Goal: Task Accomplishment & Management: Manage account settings

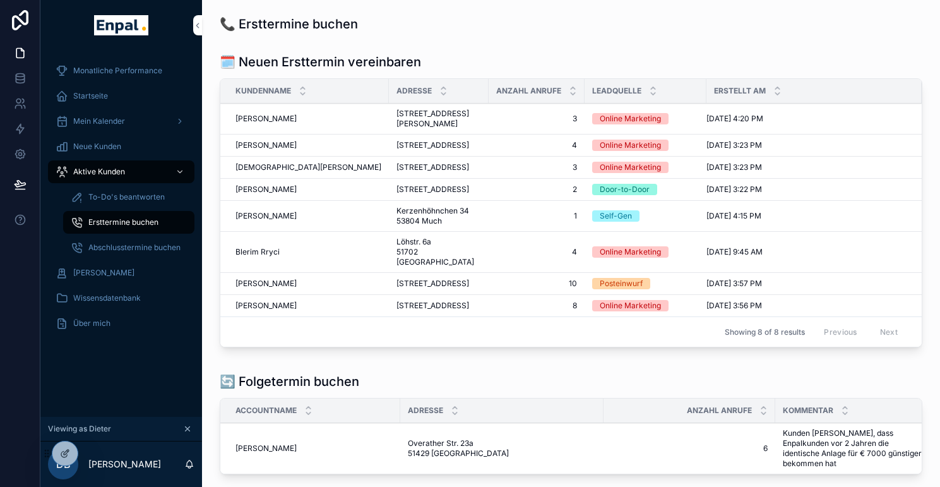
scroll to position [0, 9]
click at [0, 0] on icon at bounding box center [0, 0] width 0 height 0
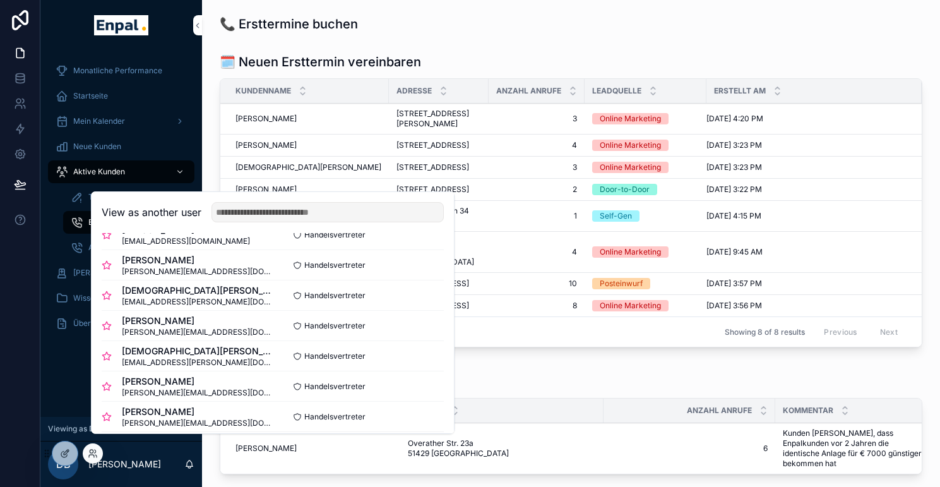
scroll to position [485, 0]
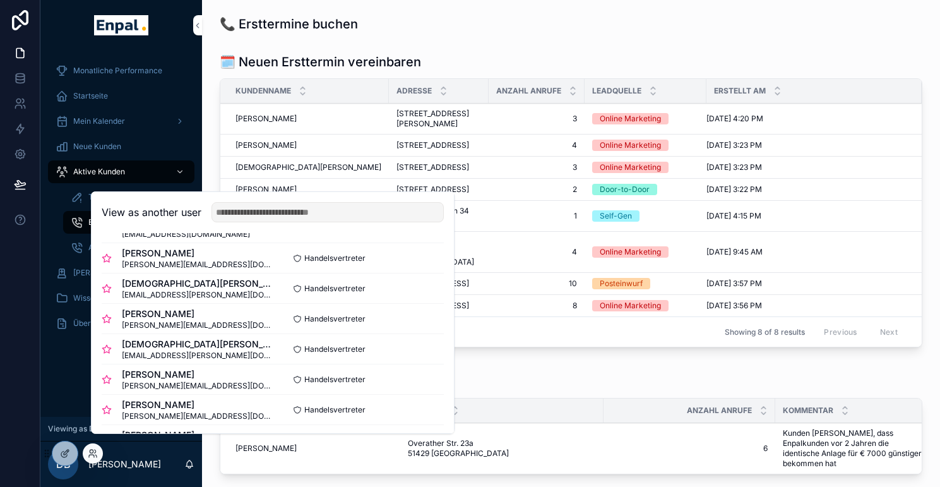
click at [0, 0] on button "Select" at bounding box center [0, 0] width 0 height 0
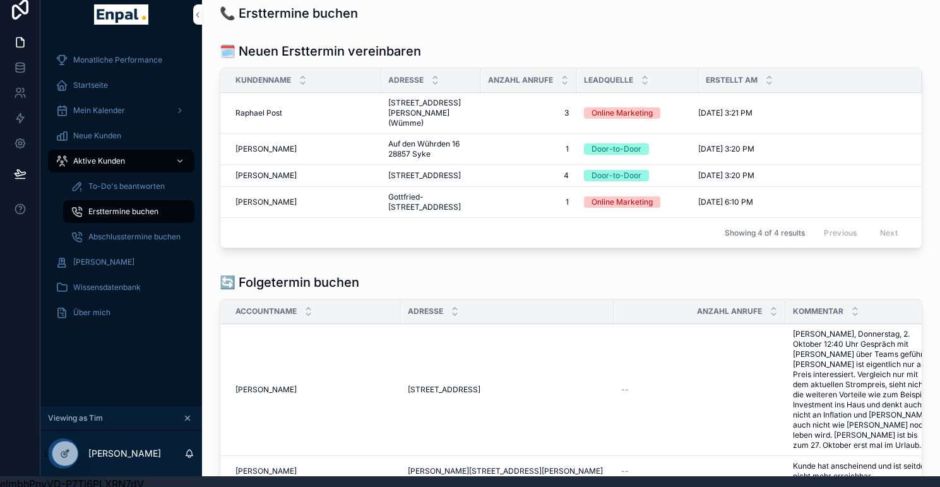
scroll to position [25, 9]
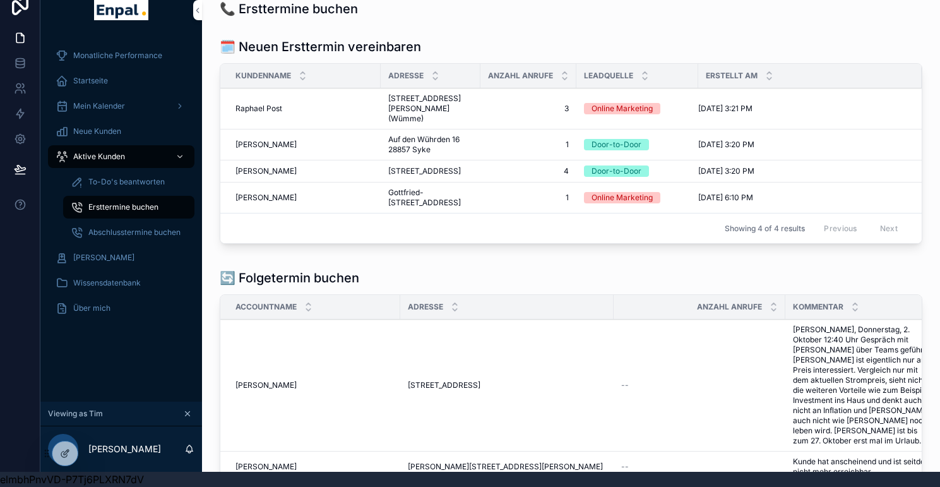
click at [123, 147] on div "Aktive Kunden" at bounding box center [121, 157] width 131 height 20
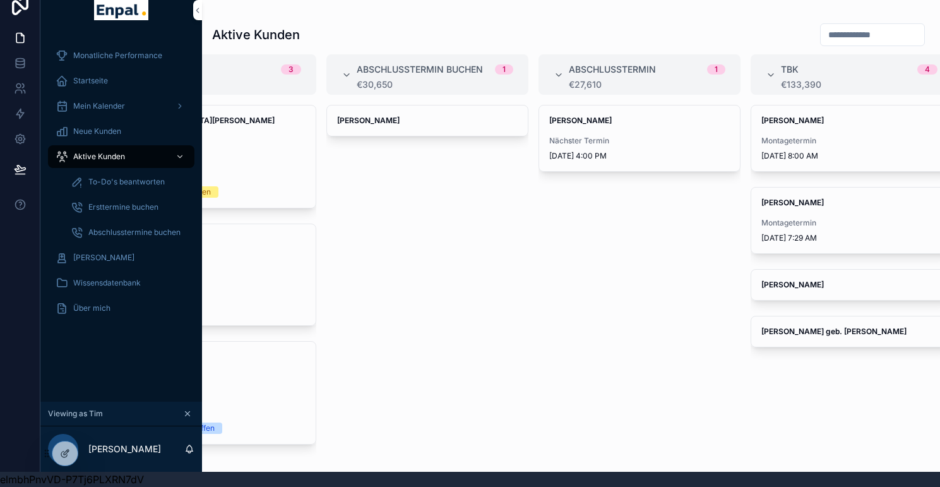
scroll to position [0, 536]
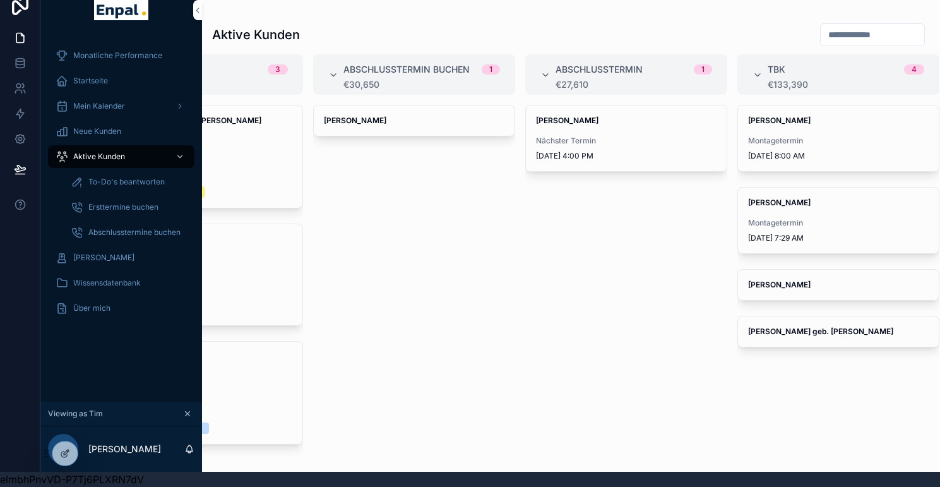
click at [573, 124] on div "Meike Hempel Nächster Termin 10/6/2025 4:00 PM" at bounding box center [626, 138] width 201 height 66
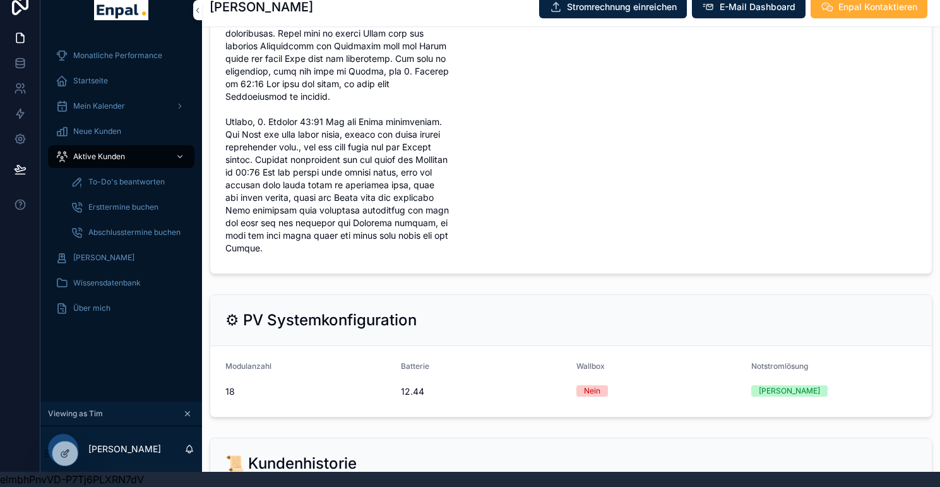
scroll to position [1793, 0]
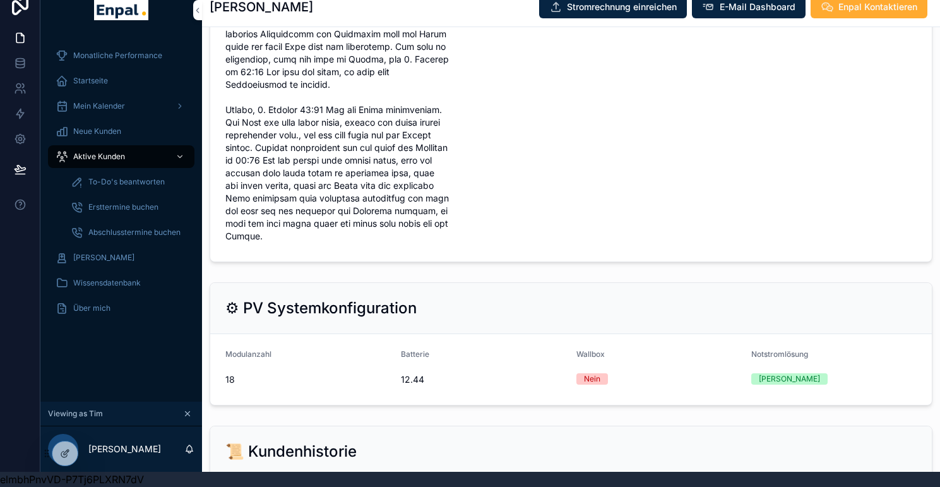
click at [114, 172] on div "To-Do's beantworten" at bounding box center [129, 182] width 116 height 20
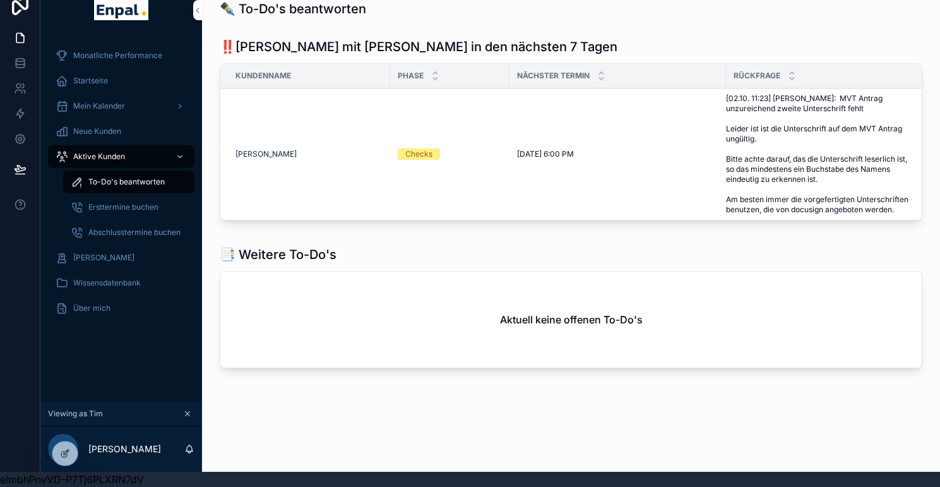
click at [110, 152] on span "Aktive Kunden" at bounding box center [99, 157] width 52 height 10
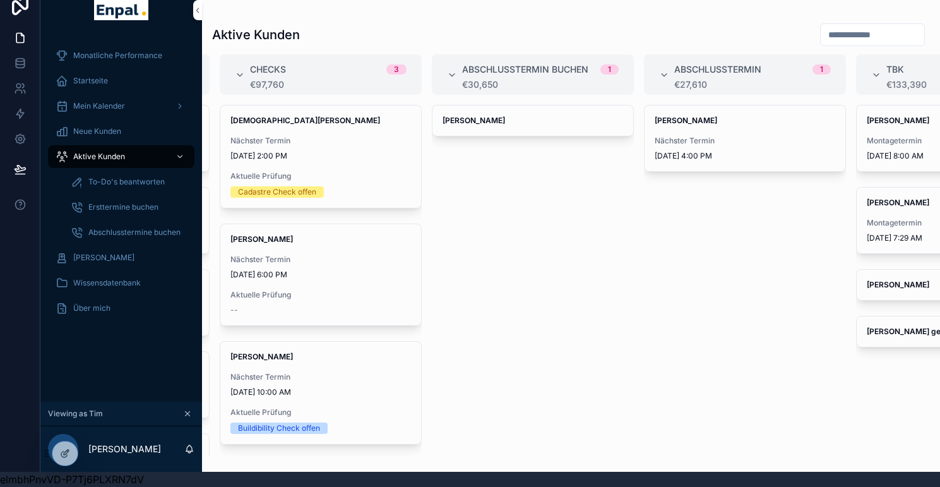
scroll to position [0, 441]
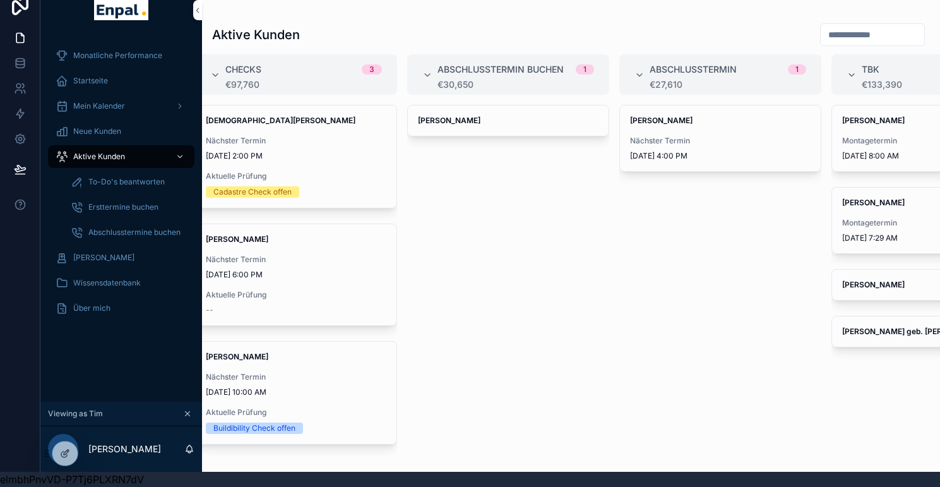
click at [682, 136] on span "Nächster Termin" at bounding box center [720, 141] width 181 height 10
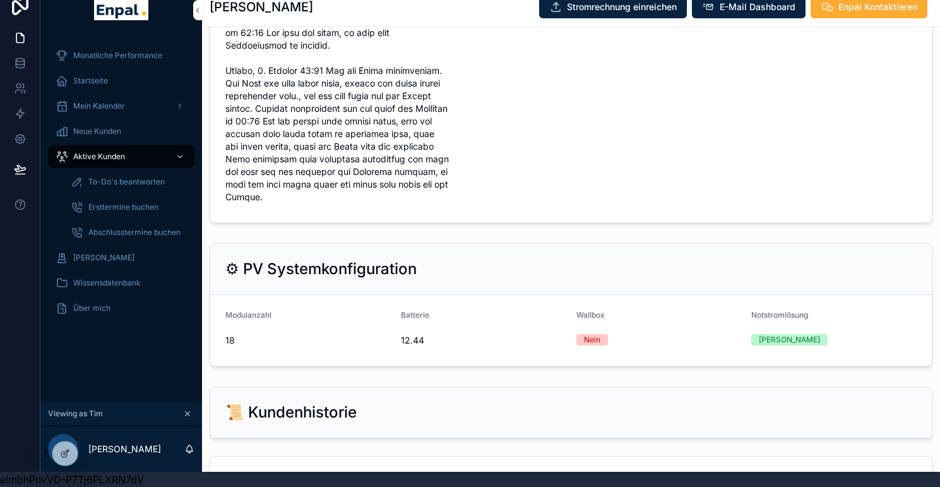
scroll to position [1804, 0]
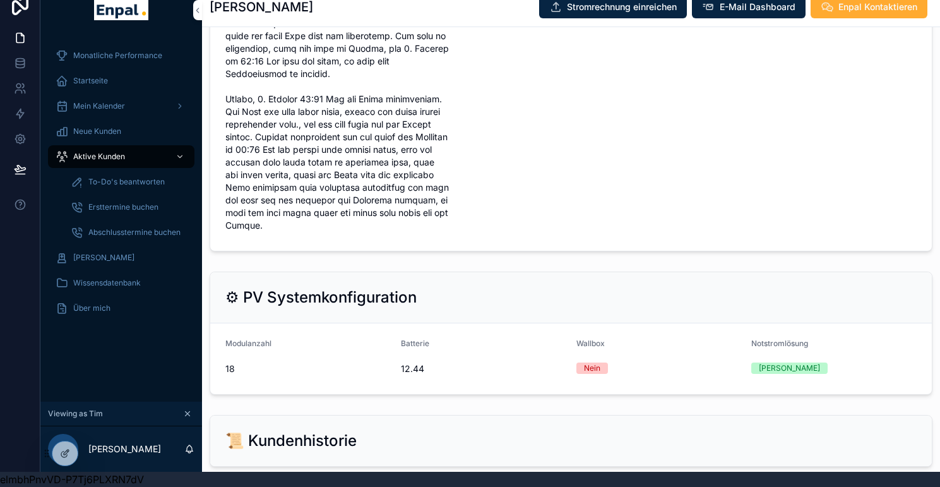
click at [0, 0] on icon at bounding box center [0, 0] width 0 height 0
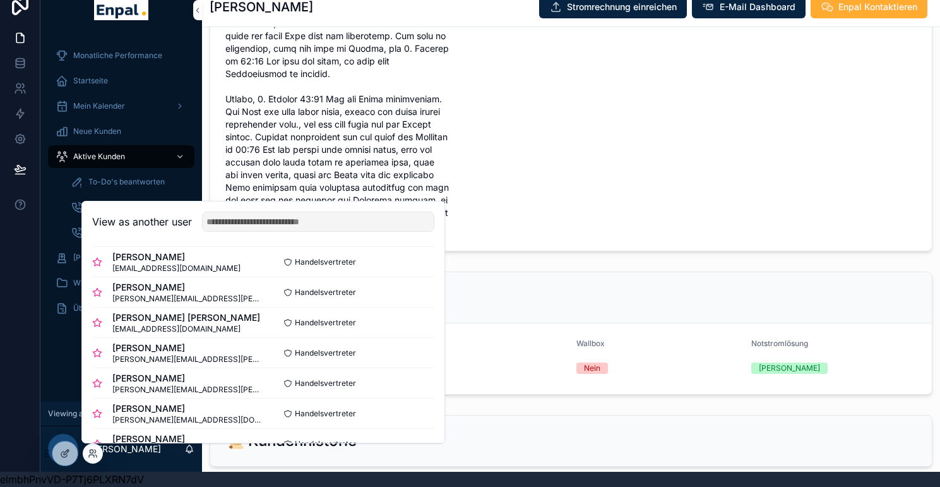
scroll to position [189, 0]
click at [0, 0] on button "Select" at bounding box center [0, 0] width 0 height 0
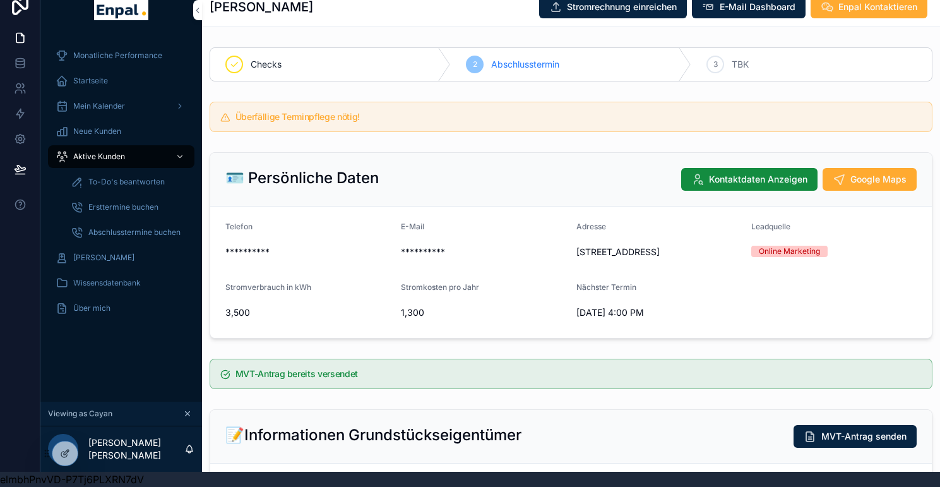
scroll to position [25, 0]
click at [0, 0] on icon at bounding box center [0, 0] width 0 height 0
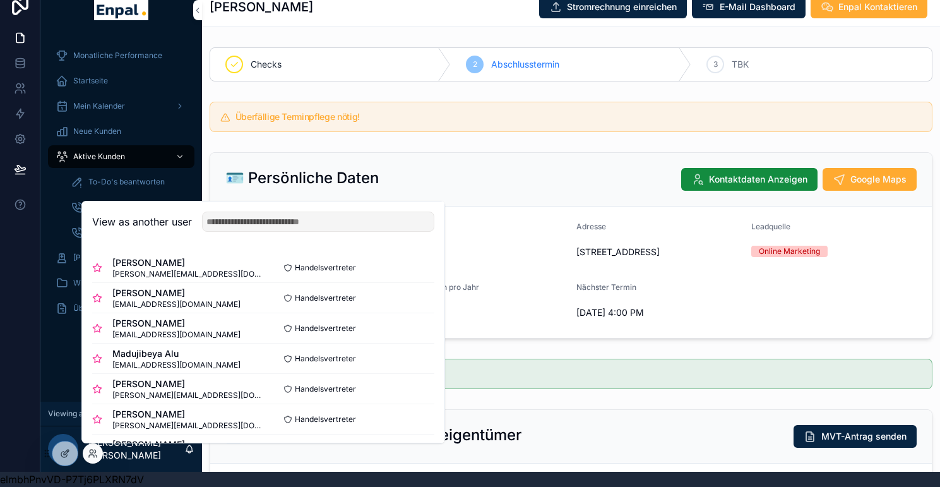
scroll to position [43, 0]
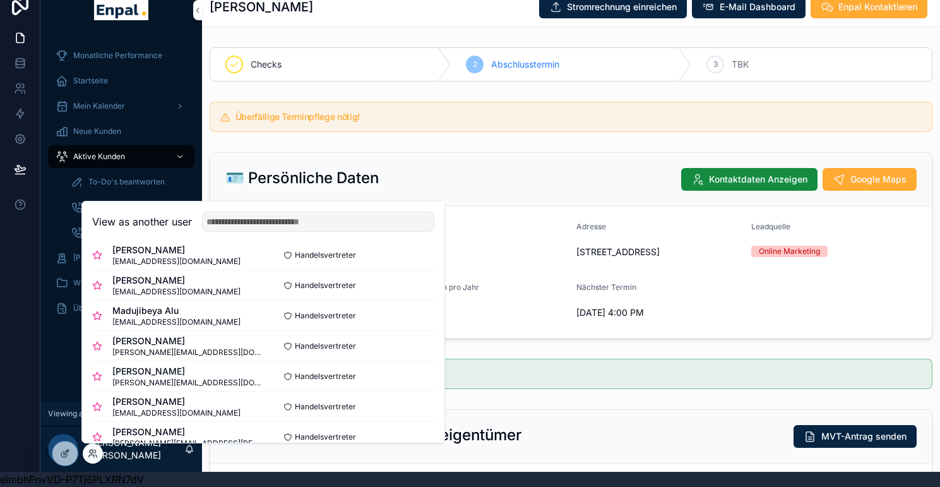
click at [0, 0] on button "Select" at bounding box center [0, 0] width 0 height 0
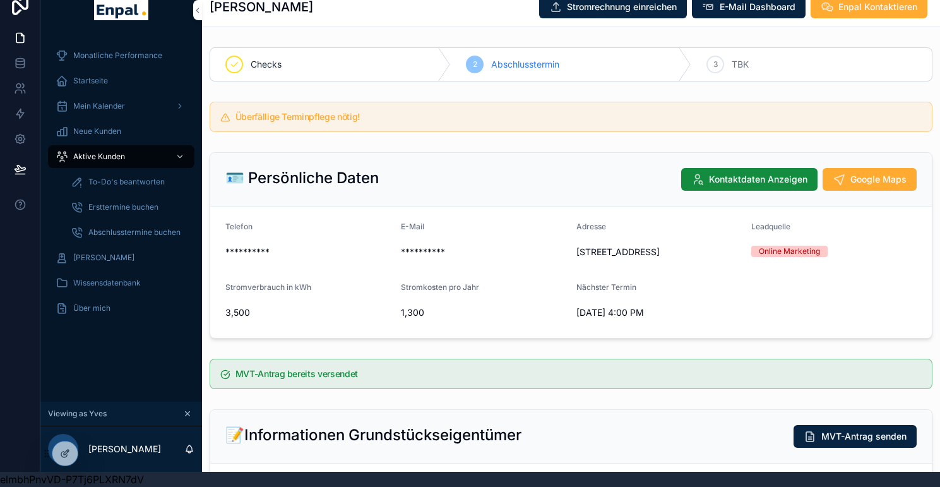
scroll to position [25, 0]
click at [117, 101] on span "Mein Kalender" at bounding box center [99, 106] width 52 height 10
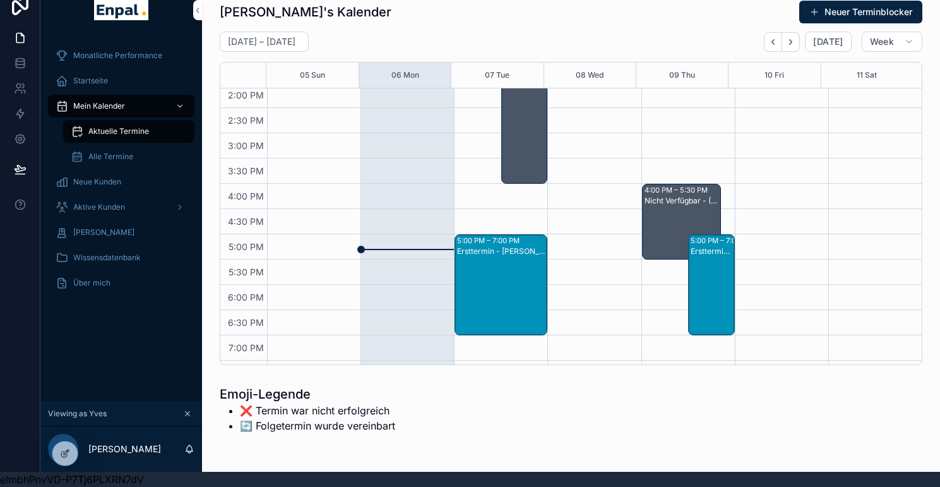
scroll to position [361, 0]
click at [776, 39] on button "Back" at bounding box center [773, 42] width 18 height 20
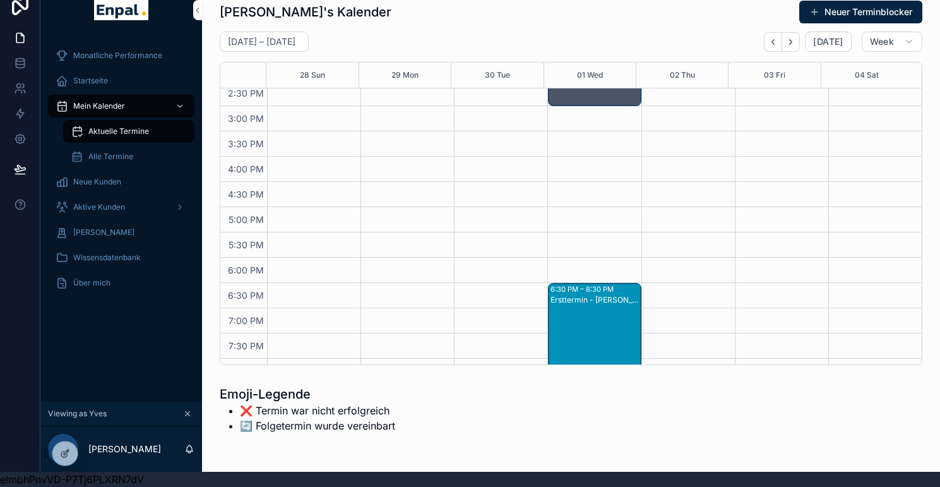
scroll to position [474, 0]
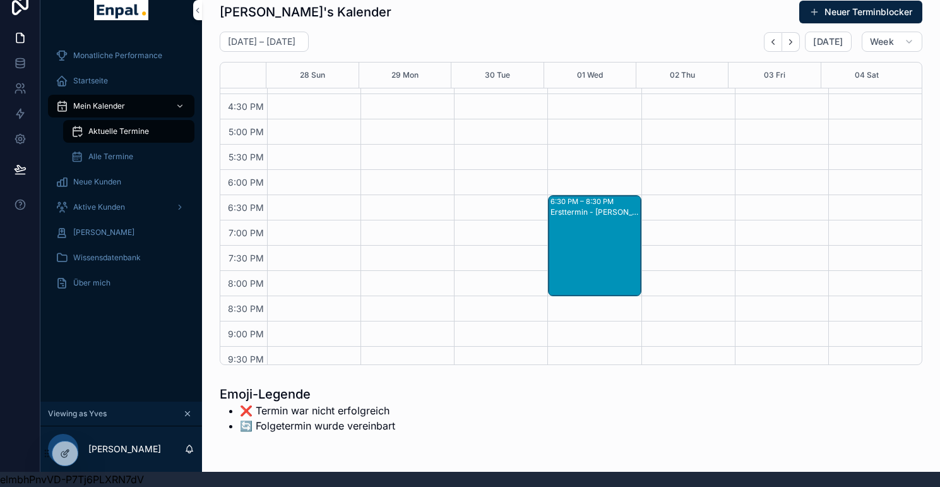
click at [771, 37] on icon "Back" at bounding box center [773, 41] width 9 height 9
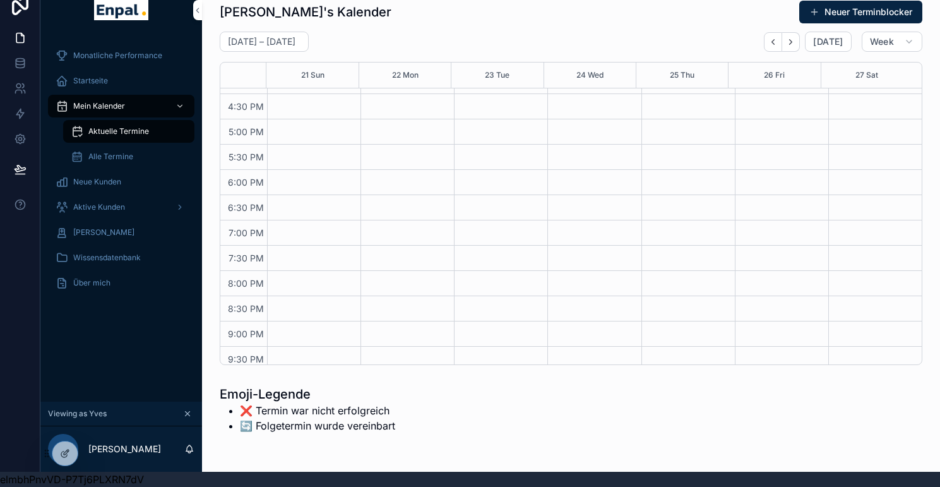
click at [799, 35] on button "Next" at bounding box center [791, 42] width 18 height 20
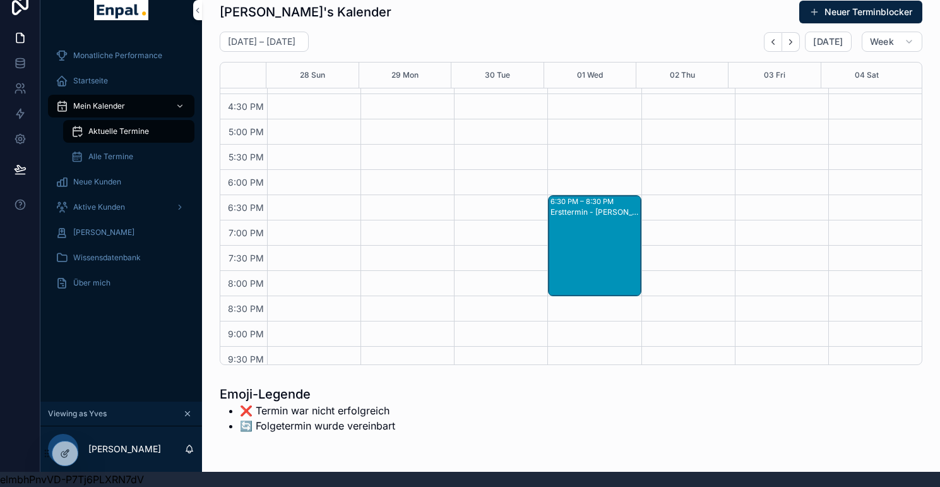
click at [799, 35] on button "Next" at bounding box center [791, 42] width 18 height 20
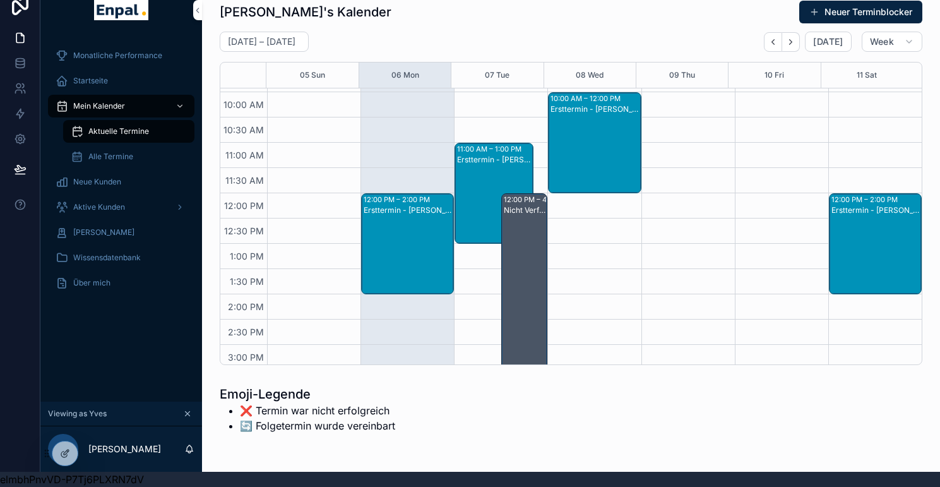
scroll to position [141, 0]
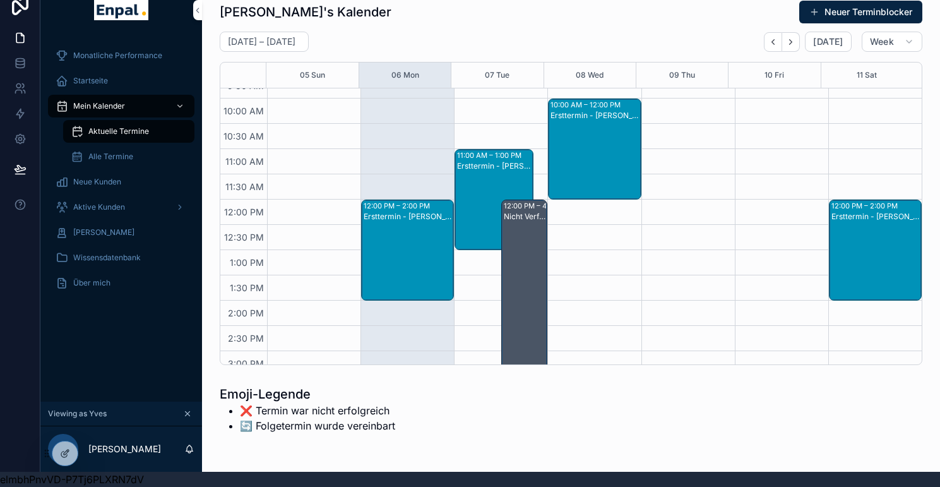
click at [402, 248] on div "Ersttermin - Marlis Haerich" at bounding box center [408, 260] width 89 height 99
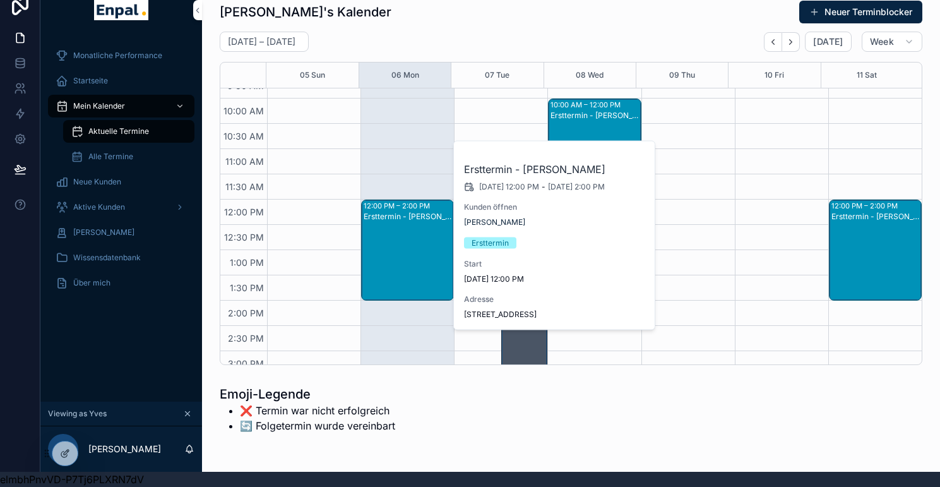
click at [719, 182] on div "4:00 PM – 5:30 PM Nicht Verfügbar - (Enpal Live Training) 5:00 PM – 7:00 PM Ers…" at bounding box center [688, 326] width 93 height 758
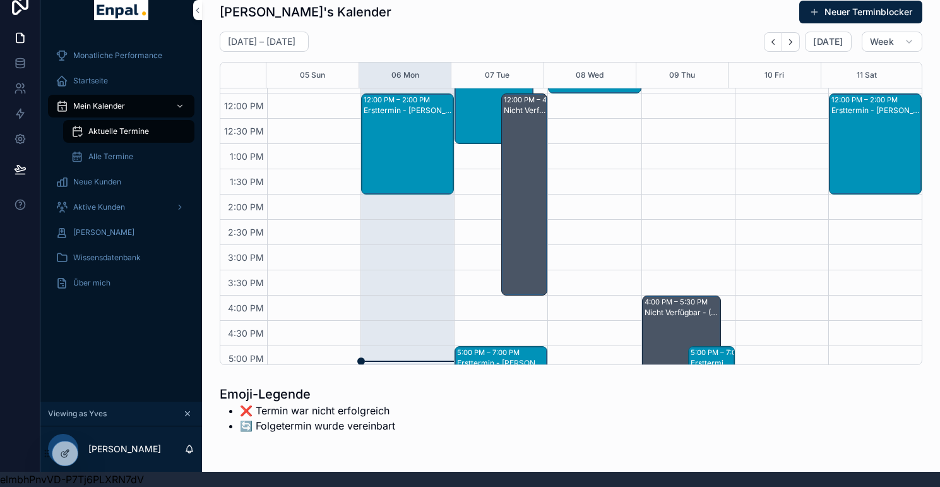
scroll to position [266, 0]
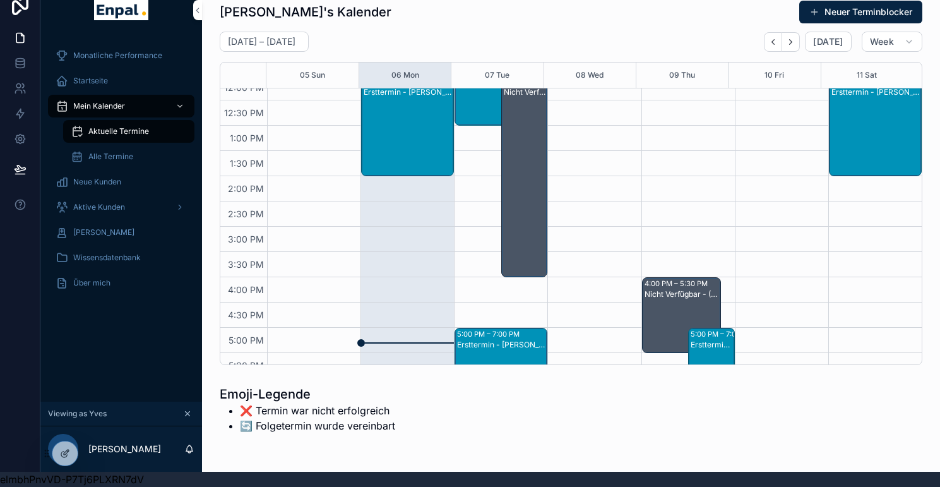
click at [793, 37] on icon "Next" at bounding box center [790, 41] width 9 height 9
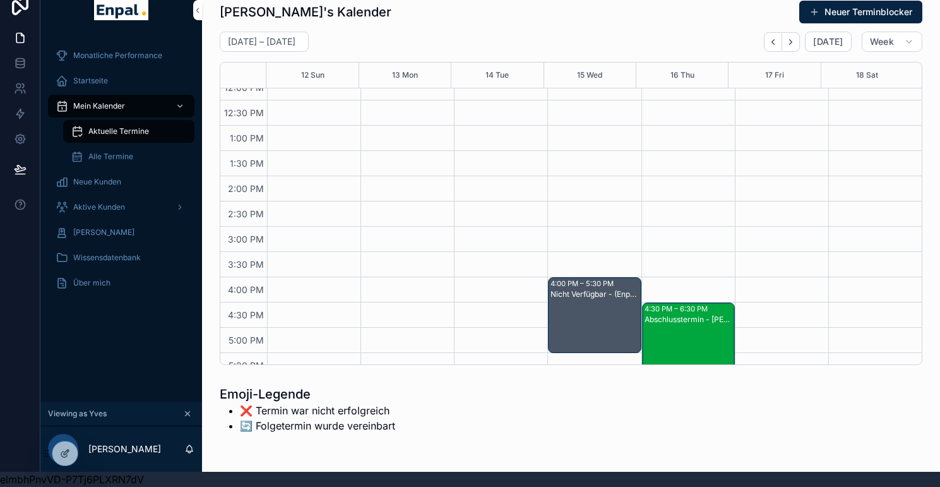
click at [778, 37] on icon "Back" at bounding box center [773, 41] width 9 height 9
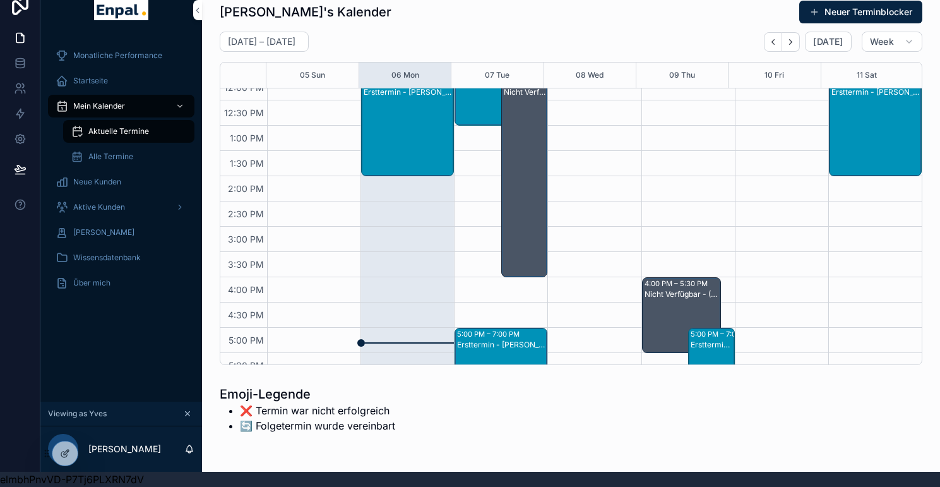
click at [796, 37] on icon "Next" at bounding box center [790, 41] width 9 height 9
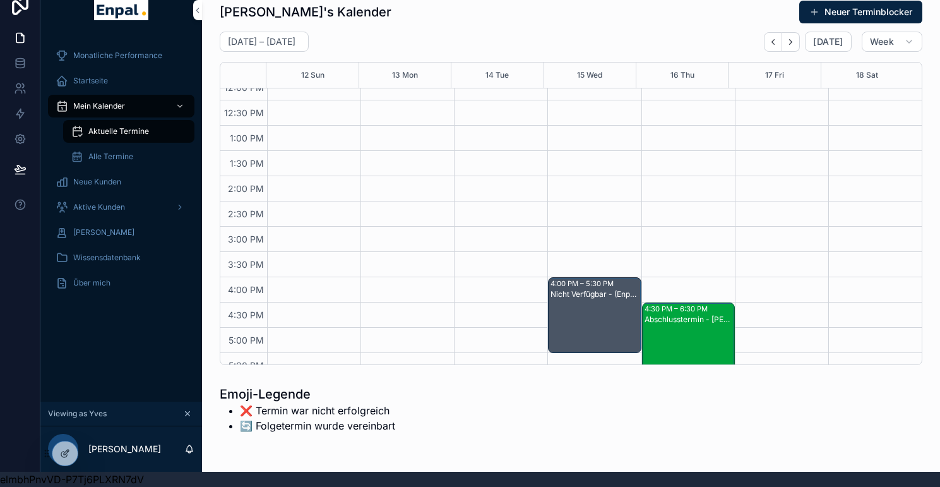
click at [0, 0] on div at bounding box center [0, 0] width 0 height 0
click at [0, 0] on icon at bounding box center [0, 0] width 0 height 0
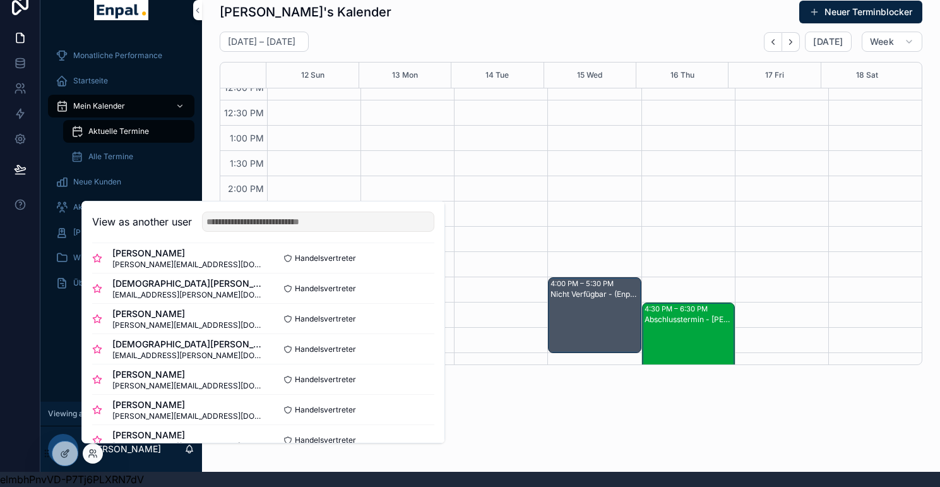
scroll to position [494, 0]
click at [0, 0] on button "Select" at bounding box center [0, 0] width 0 height 0
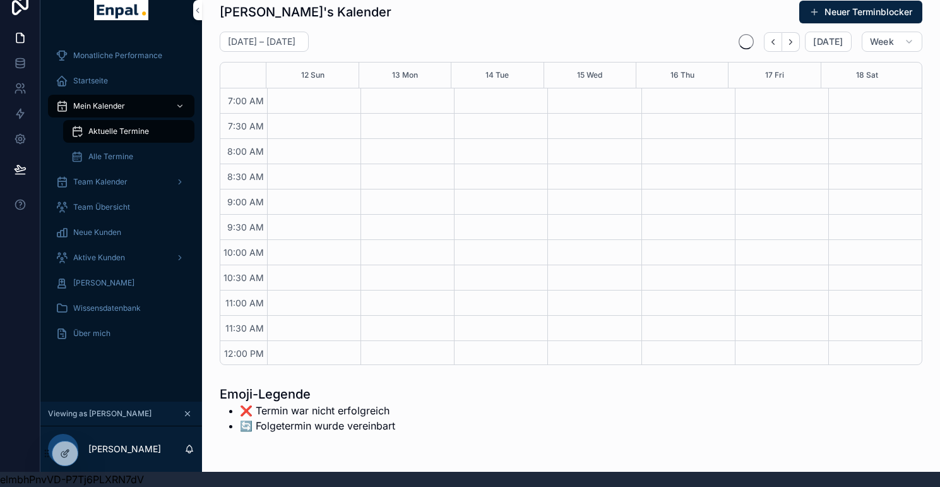
scroll to position [354, 0]
click at [114, 253] on span "Aktive Kunden" at bounding box center [99, 258] width 52 height 10
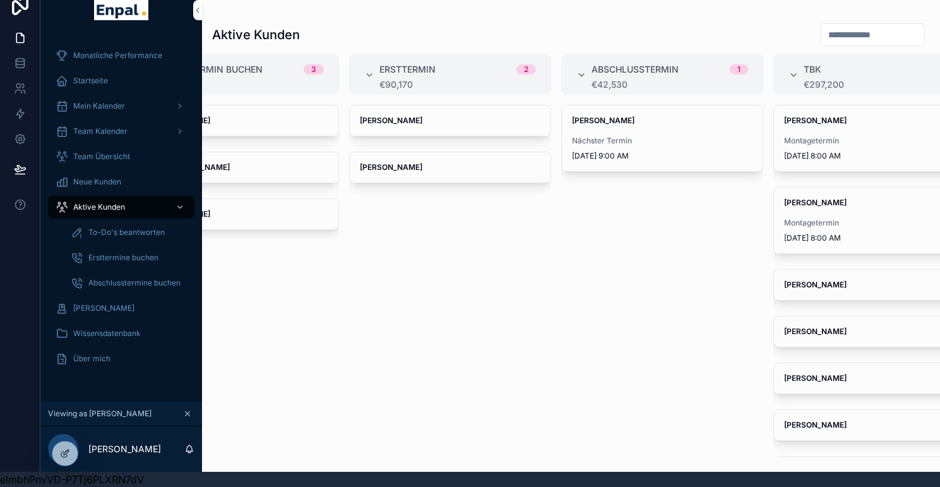
scroll to position [0, 86]
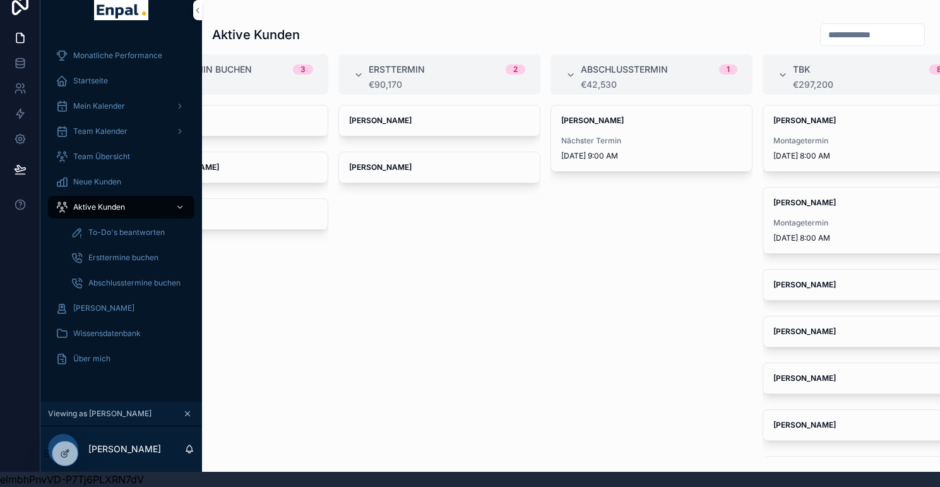
click at [669, 136] on span "Nächster Termin" at bounding box center [651, 141] width 181 height 10
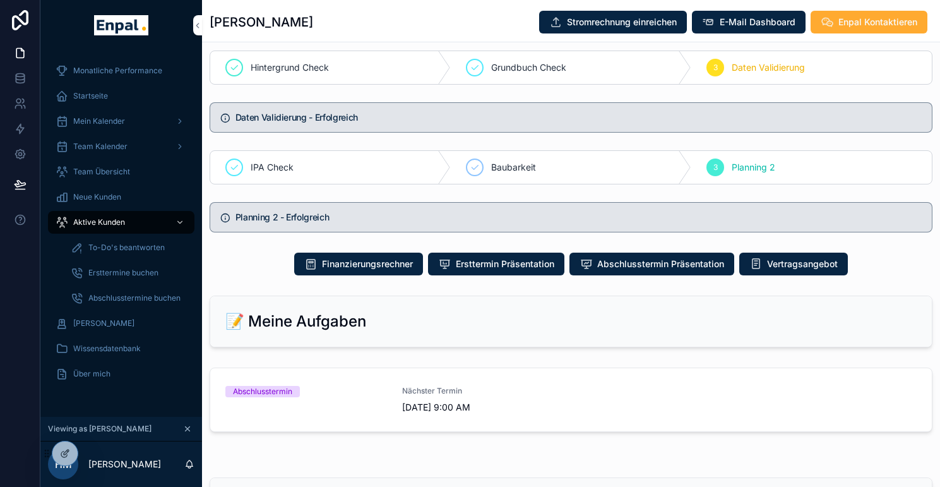
scroll to position [777, 0]
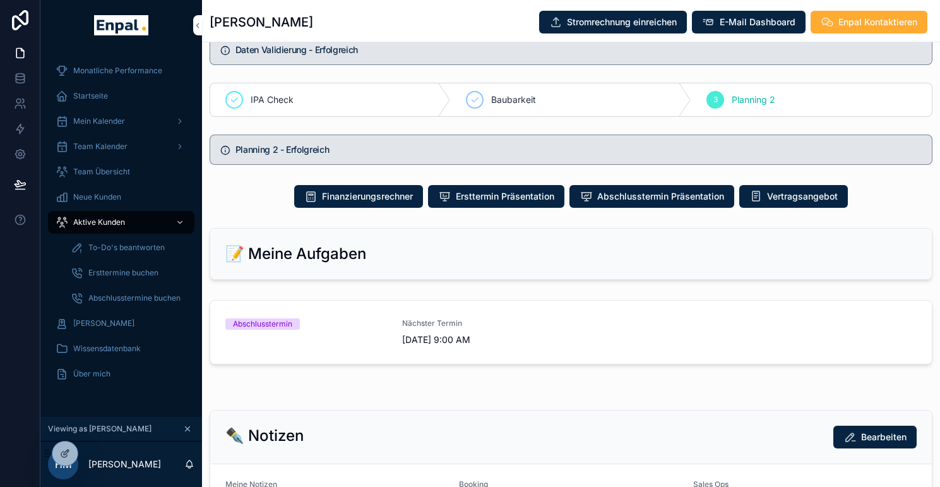
click at [476, 328] on span "Nächster Termin" at bounding box center [483, 323] width 162 height 10
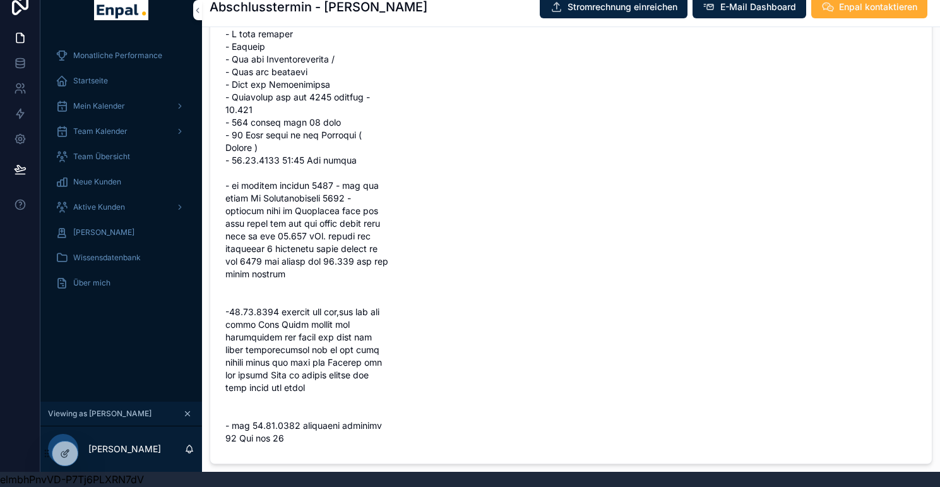
scroll to position [931, 0]
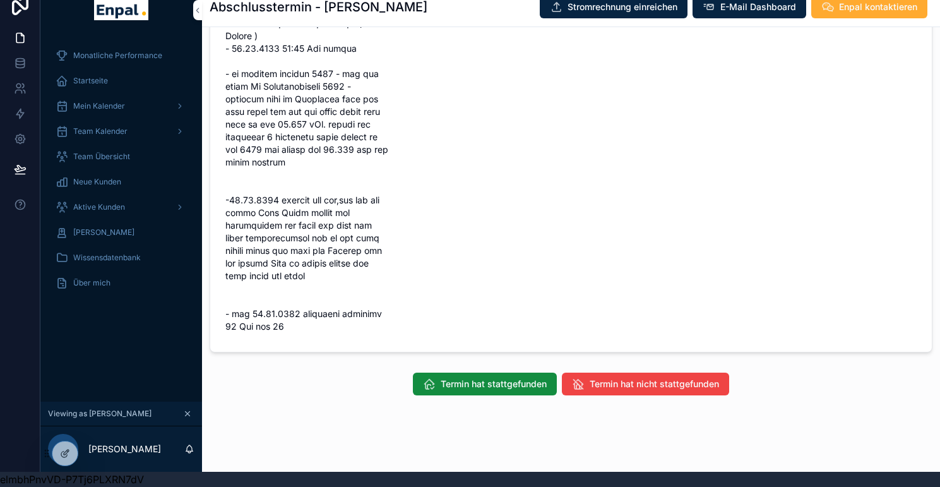
click at [648, 379] on span "Termin hat nicht stattgefunden" at bounding box center [654, 384] width 129 height 13
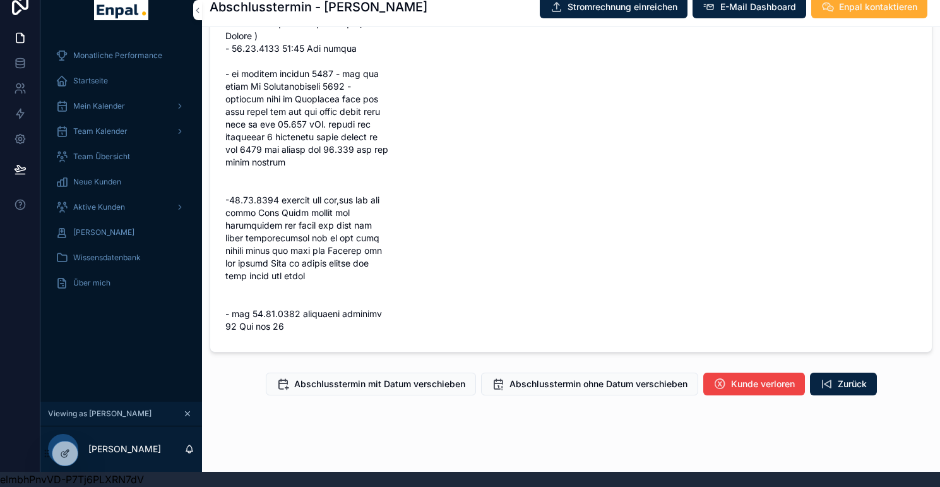
click at [744, 378] on span "Kunde verloren" at bounding box center [763, 384] width 64 height 13
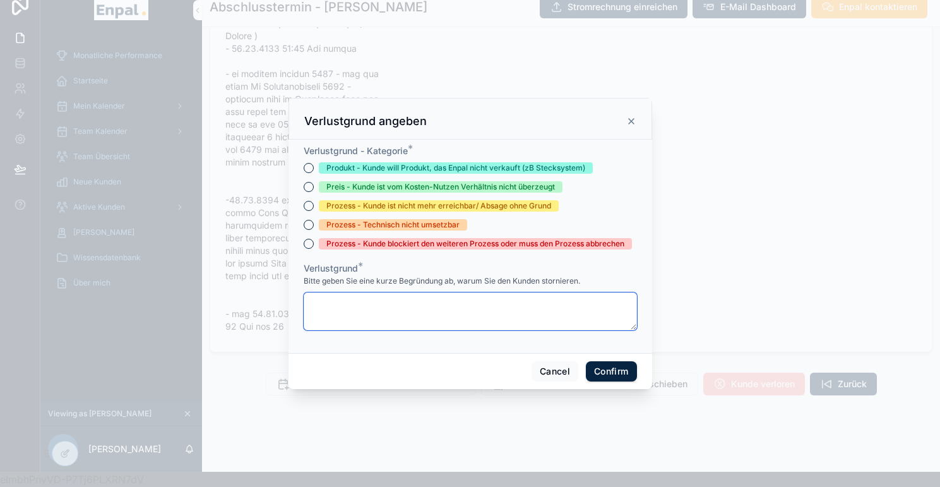
click at [391, 307] on textarea at bounding box center [470, 311] width 333 height 38
type textarea "**********"
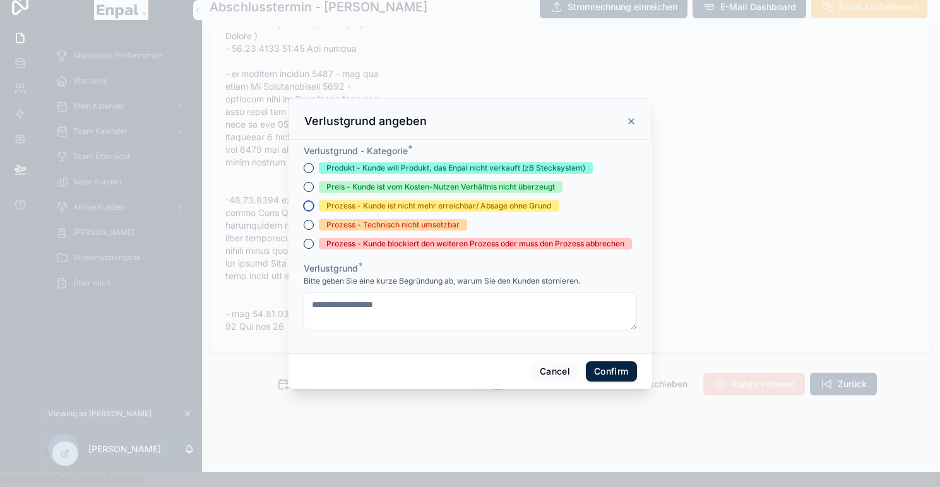
click at [305, 211] on button "Prozess - Kunde ist nicht mehr erreichbar/ Absage ohne Grund" at bounding box center [309, 206] width 10 height 10
click at [597, 368] on button "Confirm" at bounding box center [611, 371] width 51 height 20
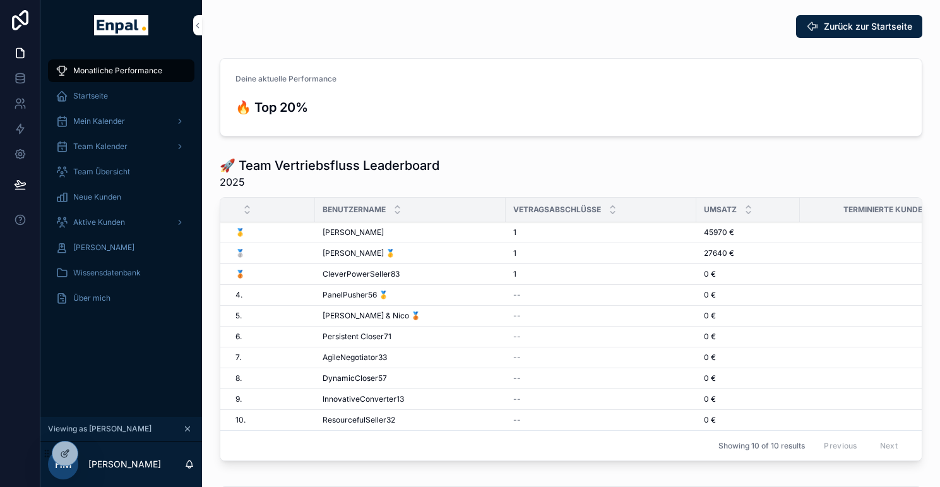
click at [114, 224] on span "Aktive Kunden" at bounding box center [99, 222] width 52 height 10
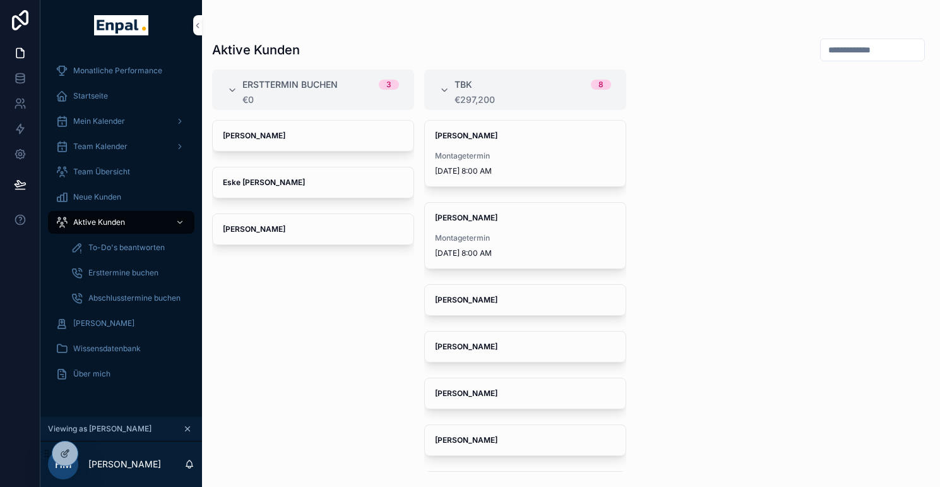
click at [0, 0] on icon at bounding box center [0, 0] width 0 height 0
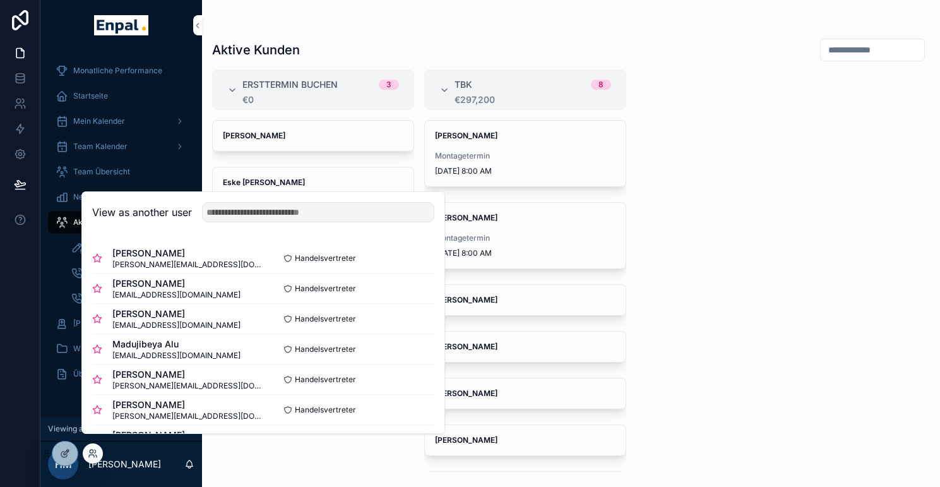
click at [0, 0] on button "Select" at bounding box center [0, 0] width 0 height 0
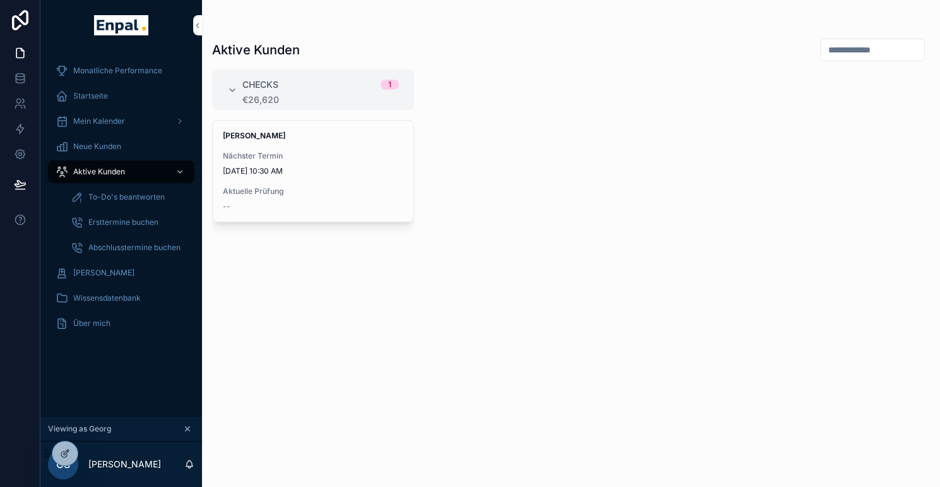
click at [335, 160] on span "Nächster Termin" at bounding box center [313, 156] width 181 height 10
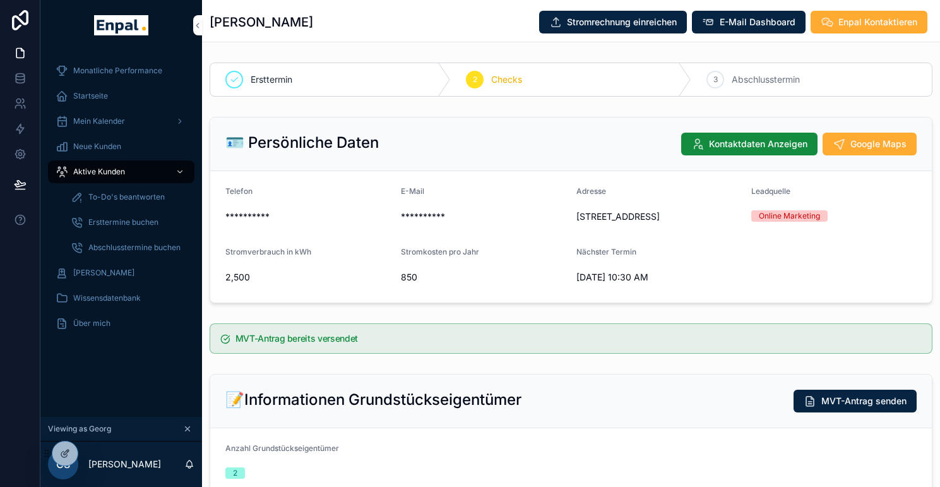
click at [119, 172] on span "Aktive Kunden" at bounding box center [99, 172] width 52 height 10
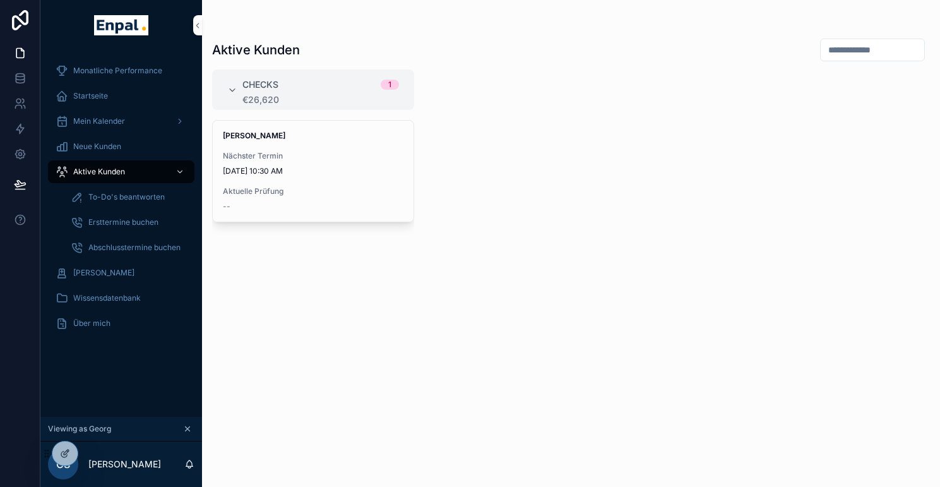
click at [134, 198] on span "To-Do's beantworten" at bounding box center [126, 197] width 76 height 10
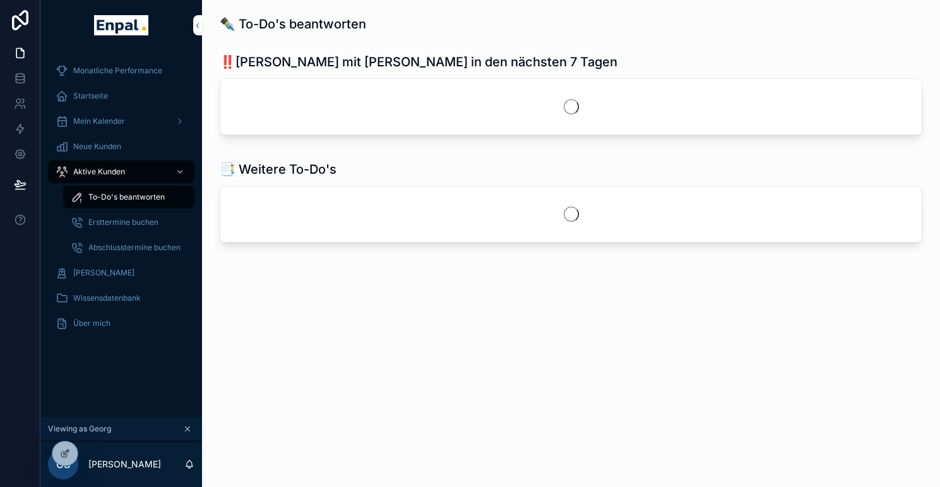
click at [134, 229] on div "Ersttermine buchen" at bounding box center [129, 222] width 116 height 20
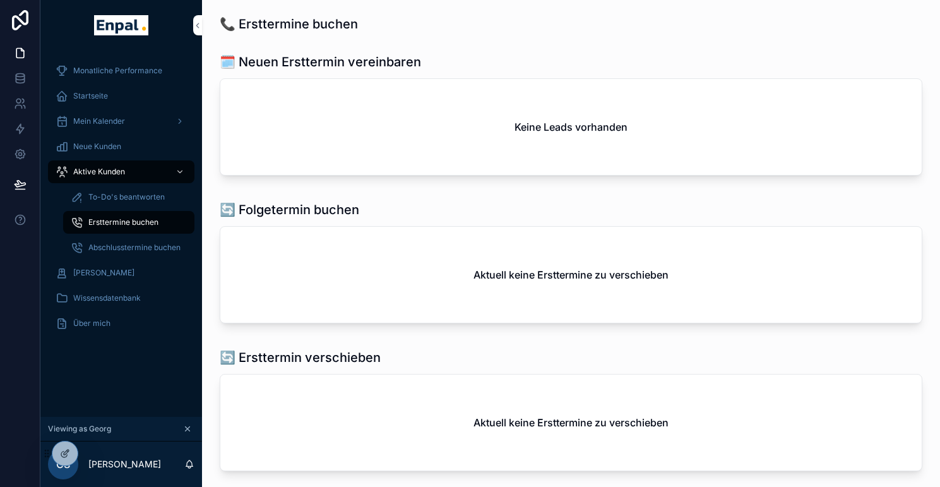
click at [0, 0] on div at bounding box center [0, 0] width 0 height 0
click at [0, 0] on icon at bounding box center [0, 0] width 0 height 0
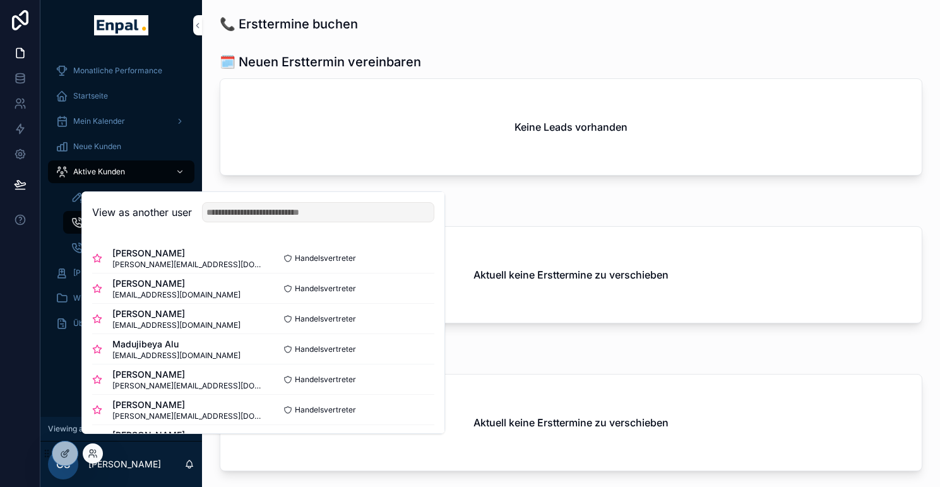
scroll to position [7, 0]
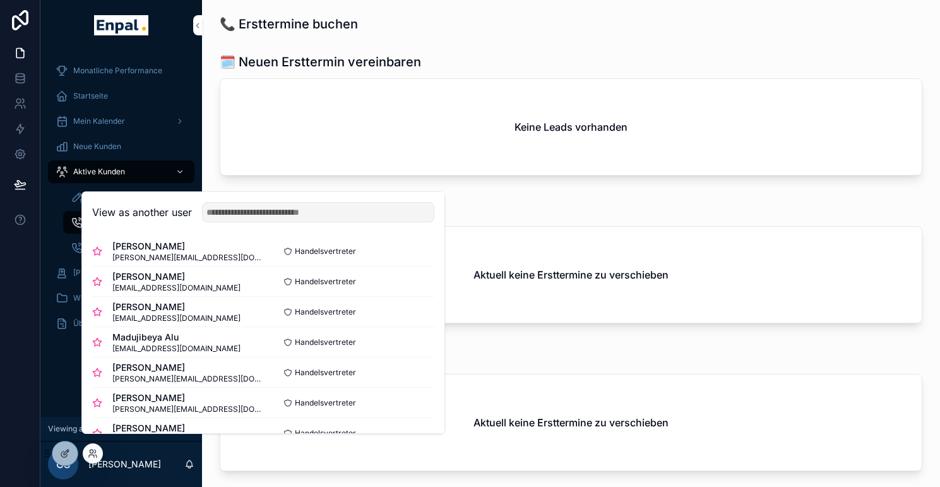
click at [0, 0] on button "Select" at bounding box center [0, 0] width 0 height 0
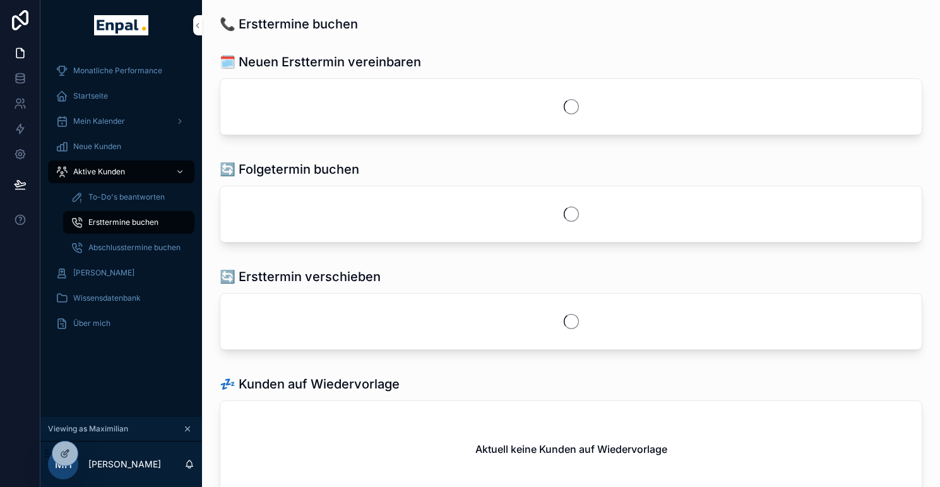
click at [114, 169] on span "Aktive Kunden" at bounding box center [99, 172] width 52 height 10
